Goal: Information Seeking & Learning: Find specific fact

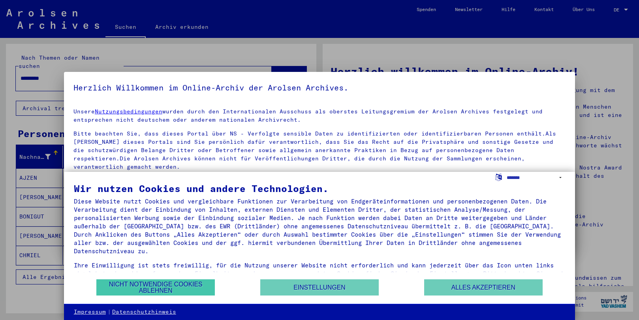
click at [190, 288] on button "Nicht notwendige Cookies ablehnen" at bounding box center [155, 287] width 118 height 16
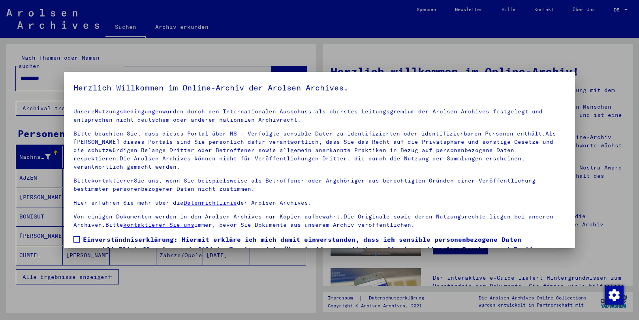
click at [73, 236] on span at bounding box center [76, 239] width 6 height 6
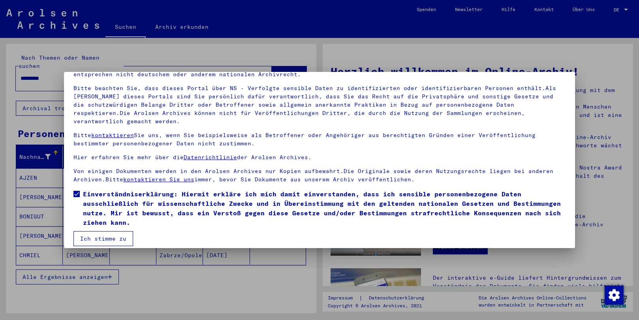
scroll to position [45, 0]
click at [117, 232] on button "Ich stimme zu" at bounding box center [103, 239] width 60 height 15
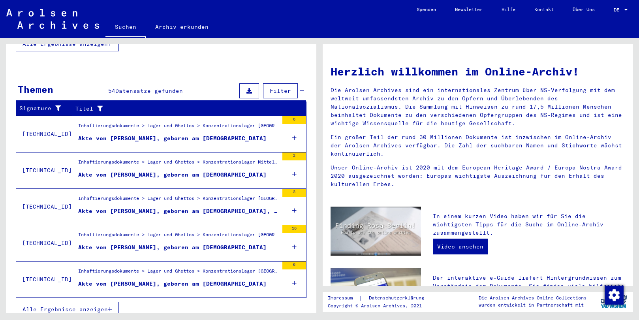
scroll to position [233, 0]
click at [152, 195] on div "Inhaftierungsdokumente > Lager und Ghettos > Konzentrationslager [GEOGRAPHIC_DA…" at bounding box center [178, 200] width 200 height 11
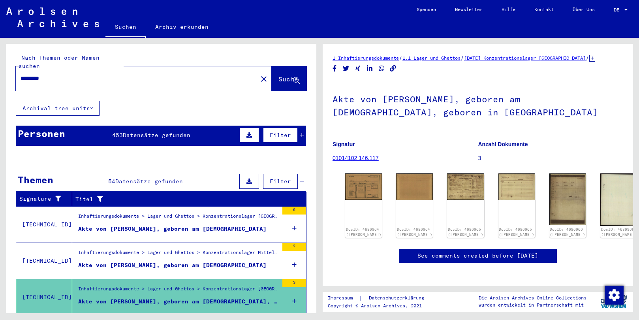
click at [85, 74] on input "*********" at bounding box center [137, 78] width 232 height 8
type input "*"
paste input "**********"
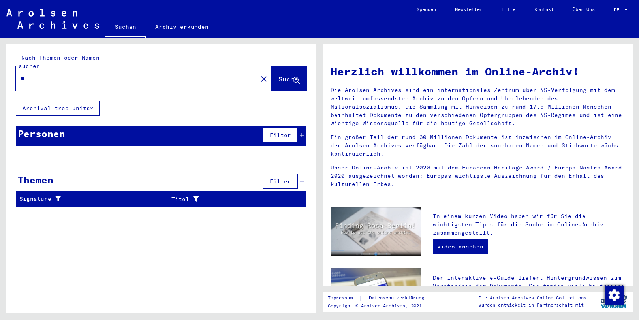
type input "*"
paste input "**********"
type input "**********"
click at [94, 153] on div at bounding box center [95, 157] width 6 height 8
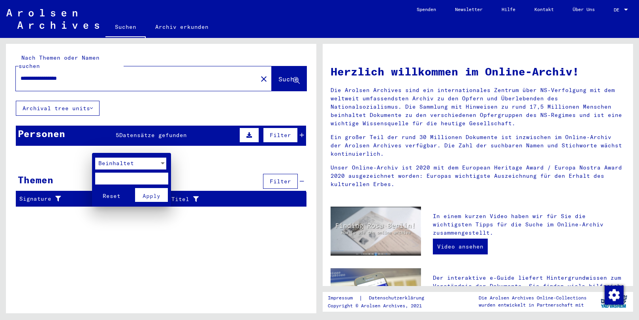
click at [64, 145] on div at bounding box center [319, 160] width 639 height 320
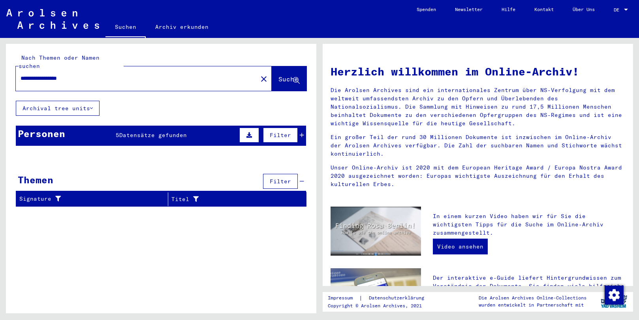
click at [141, 131] on div "5 Datensätze gefunden" at bounding box center [151, 135] width 71 height 8
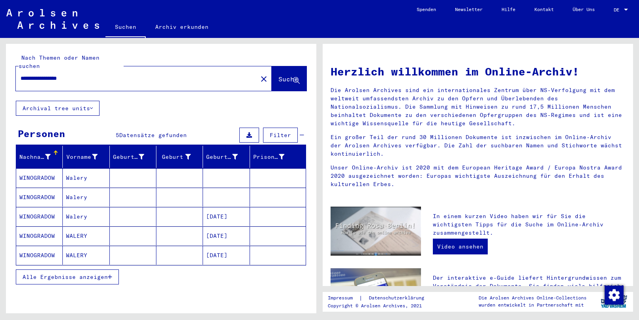
click at [82, 246] on mat-cell "WALERY" at bounding box center [86, 255] width 47 height 19
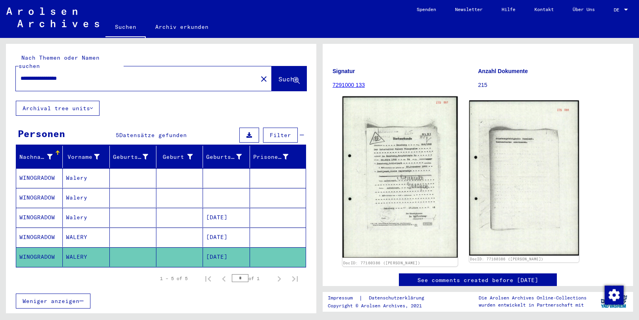
click at [402, 214] on img at bounding box center [399, 176] width 115 height 161
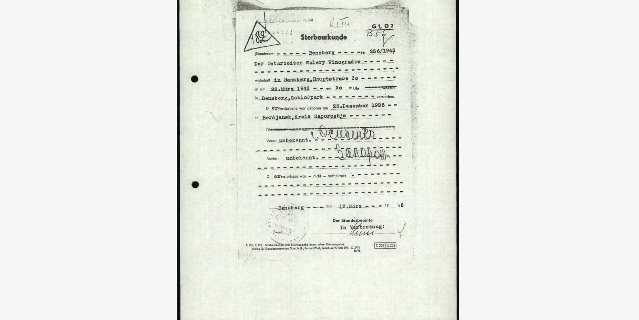
click at [91, 86] on img at bounding box center [319, 140] width 457 height 241
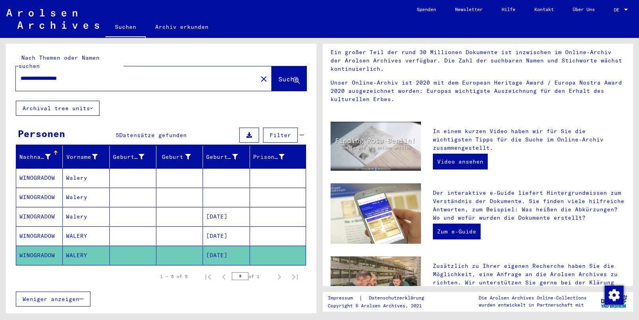
click at [59, 230] on mat-cell "WINOGRADOW" at bounding box center [39, 235] width 47 height 19
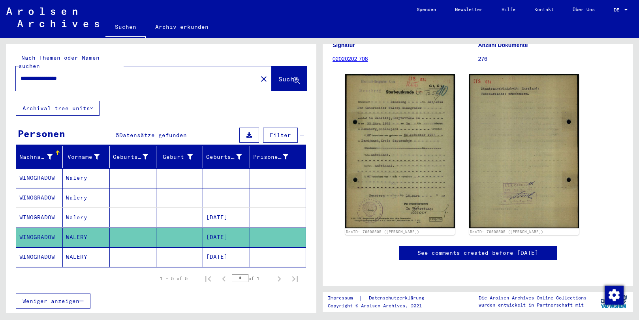
click at [132, 212] on mat-cell at bounding box center [133, 217] width 47 height 19
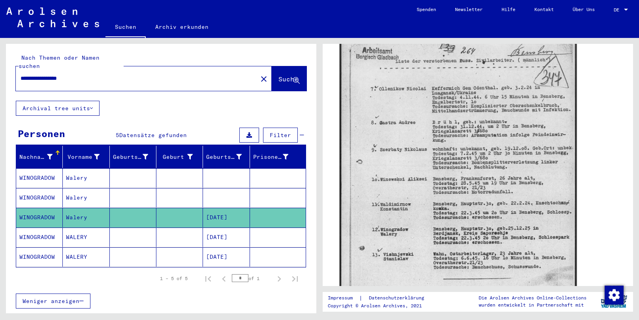
scroll to position [135, 0]
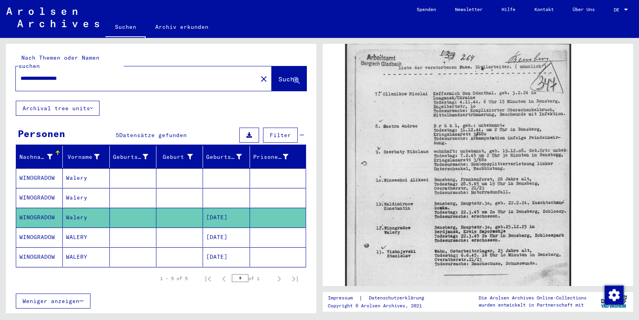
click at [50, 193] on mat-cell "WINOGRADOW" at bounding box center [39, 197] width 47 height 19
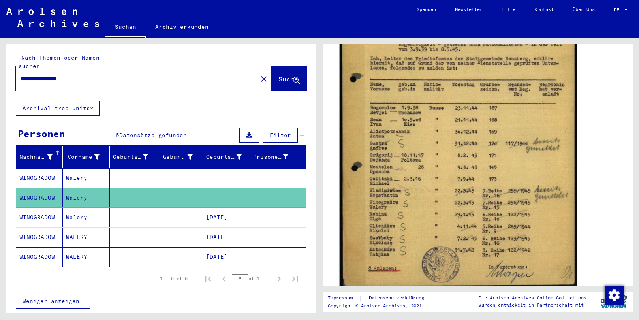
scroll to position [207, 0]
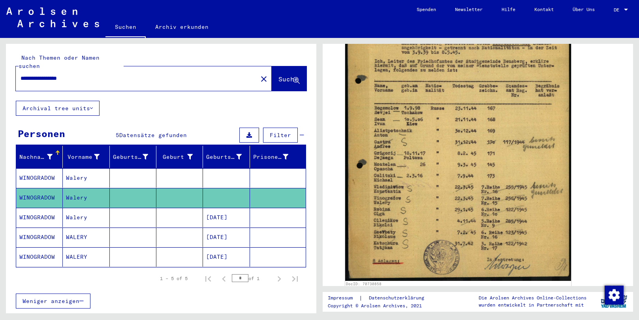
click at [60, 171] on mat-cell "WINOGRADOW" at bounding box center [39, 177] width 47 height 19
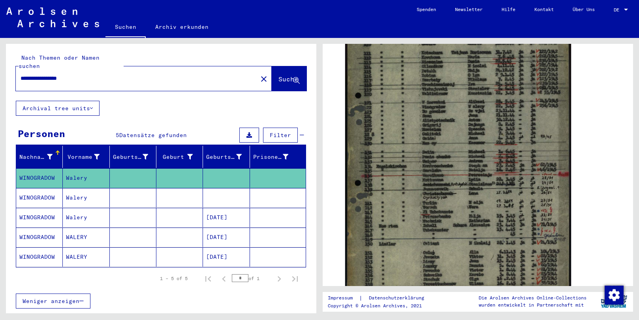
click at [51, 12] on img at bounding box center [52, 18] width 93 height 20
